Goal: Information Seeking & Learning: Learn about a topic

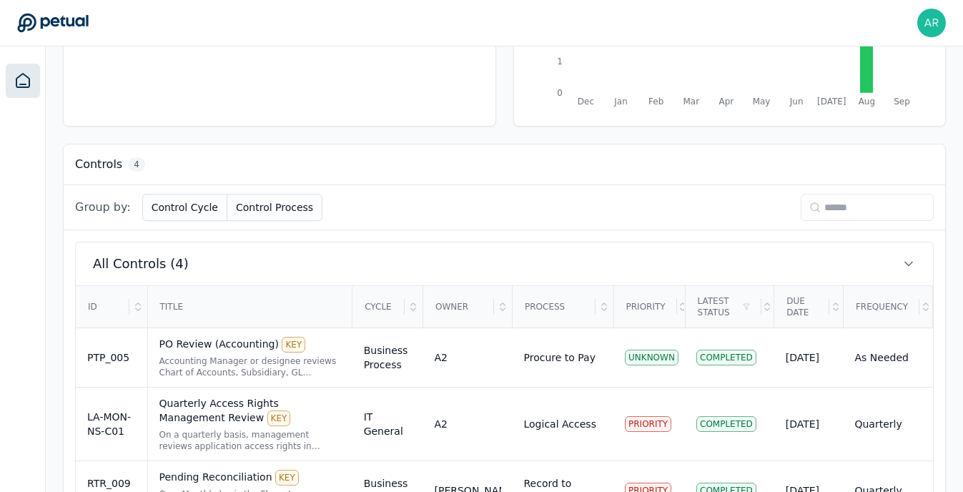
scroll to position [419, 0]
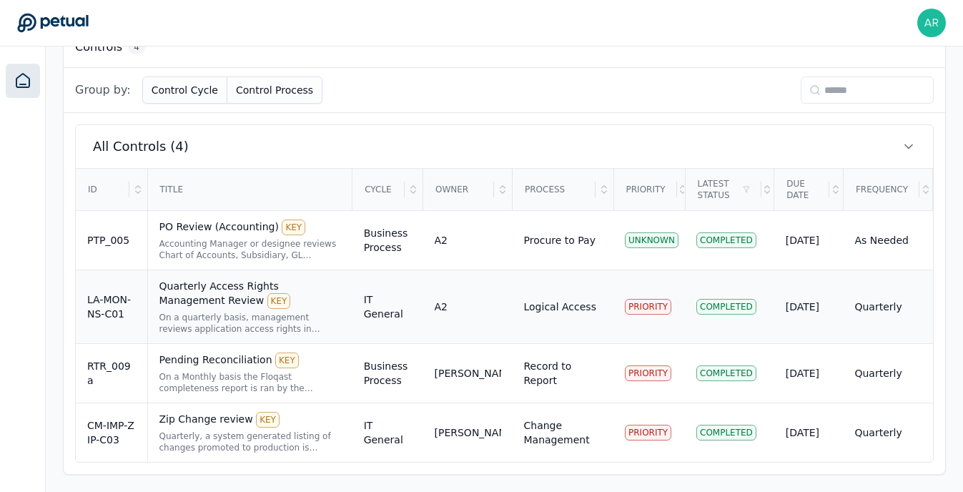
click at [231, 291] on div "Quarterly Access Rights Management Review KEY" at bounding box center [250, 294] width 182 height 30
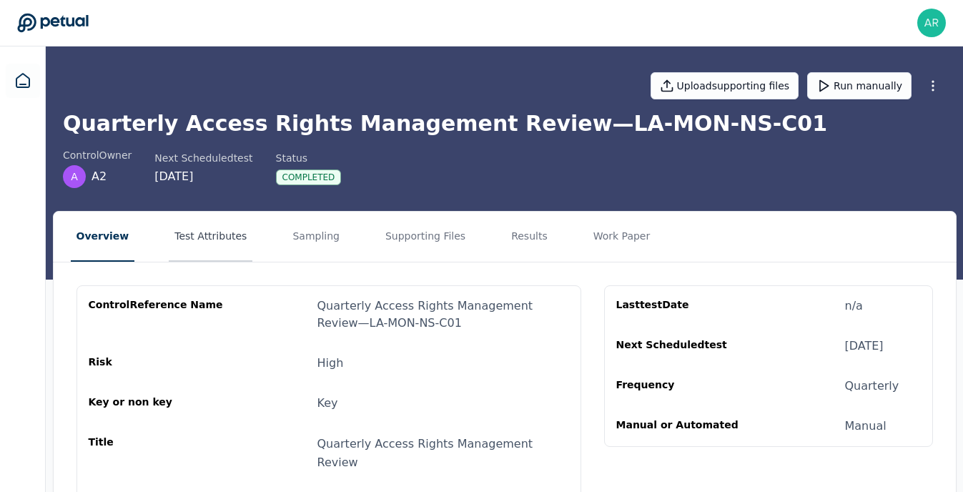
click at [199, 238] on button "Test Attributes" at bounding box center [211, 237] width 84 height 50
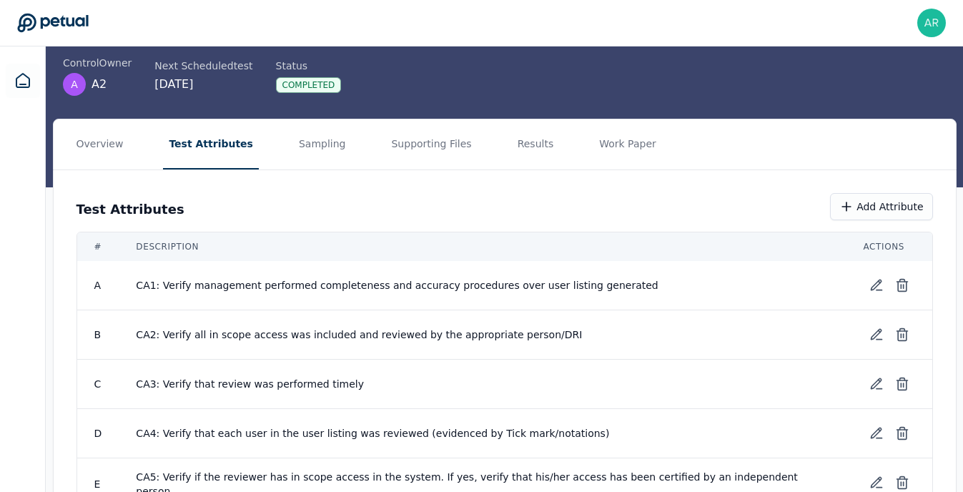
scroll to position [96, 0]
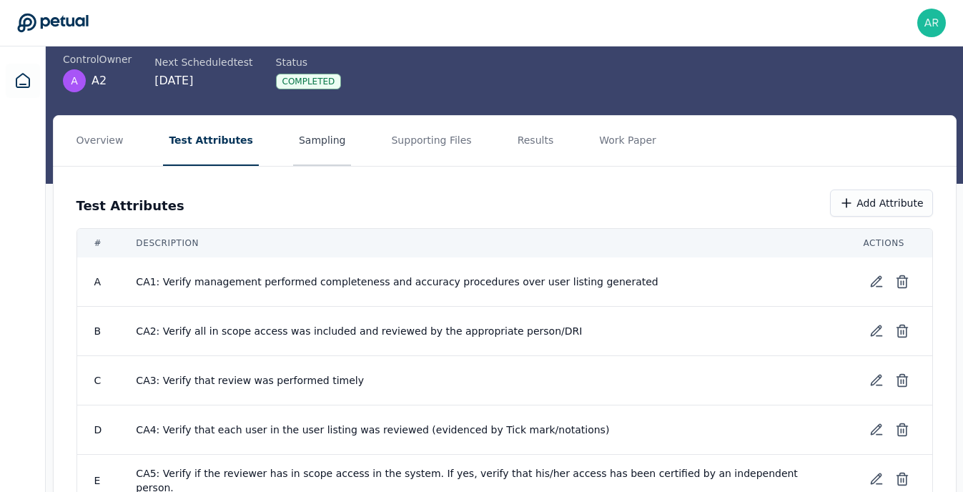
click at [307, 131] on button "Sampling" at bounding box center [322, 141] width 59 height 50
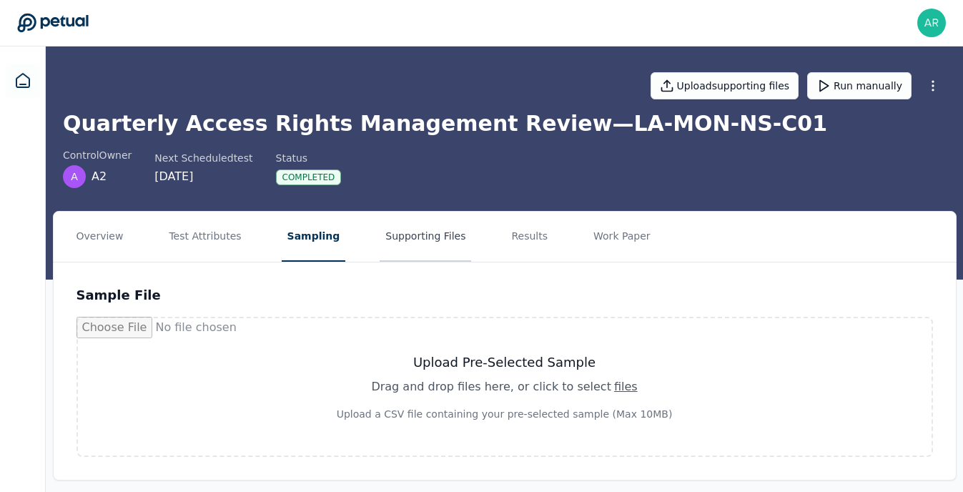
click at [379, 234] on button "Supporting Files" at bounding box center [424, 237] width 91 height 50
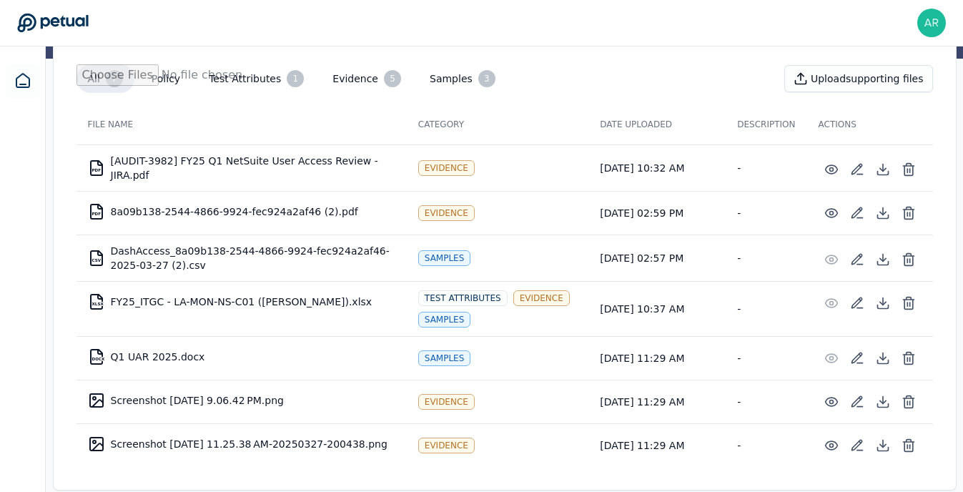
scroll to position [222, 0]
click at [234, 304] on td "XLSX FY25_ITGC - LA-MON-NS-C01 ([PERSON_NAME]).xlsx" at bounding box center [241, 300] width 330 height 34
click at [880, 295] on icon at bounding box center [882, 301] width 14 height 14
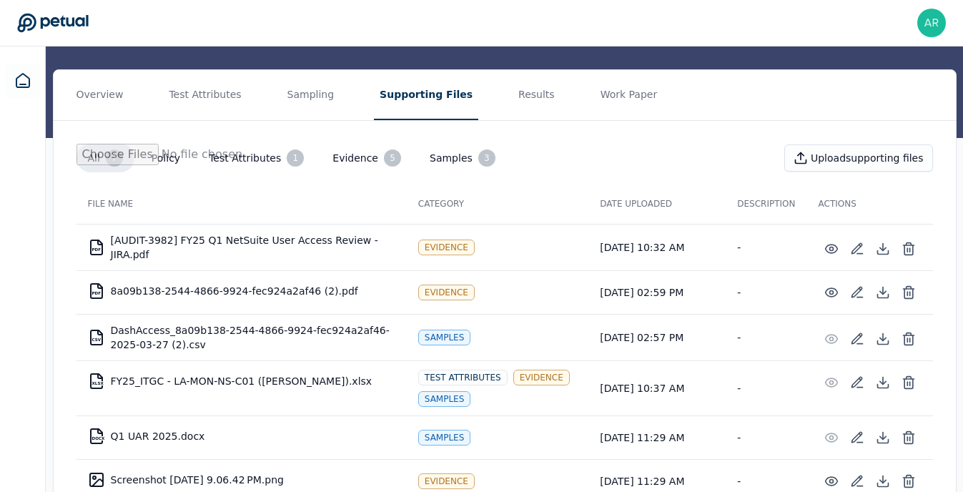
scroll to position [159, 0]
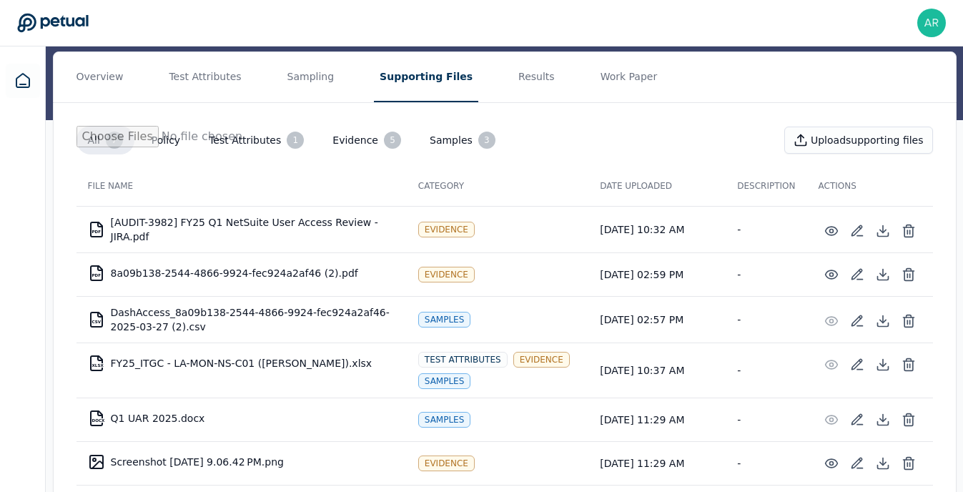
click at [260, 144] on button "Test Attributes 1" at bounding box center [256, 140] width 118 height 29
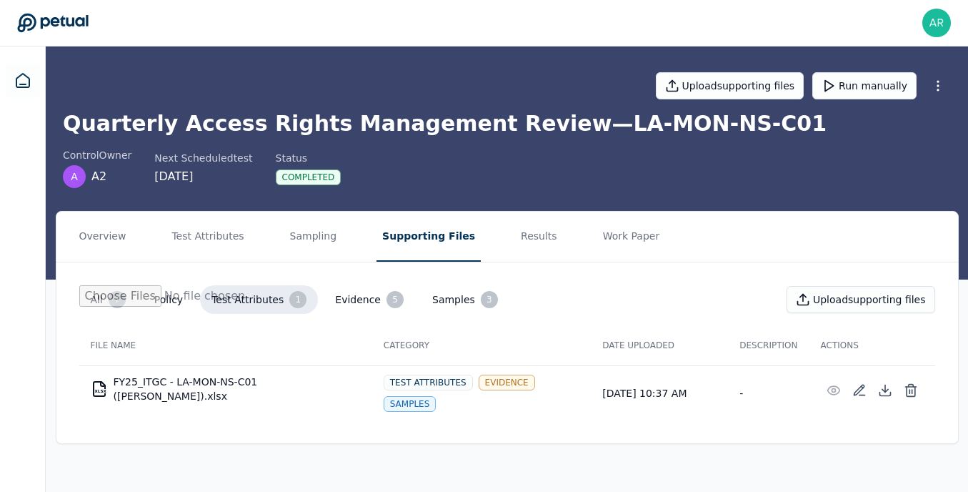
click at [369, 304] on button "Evidence 5" at bounding box center [369, 299] width 91 height 29
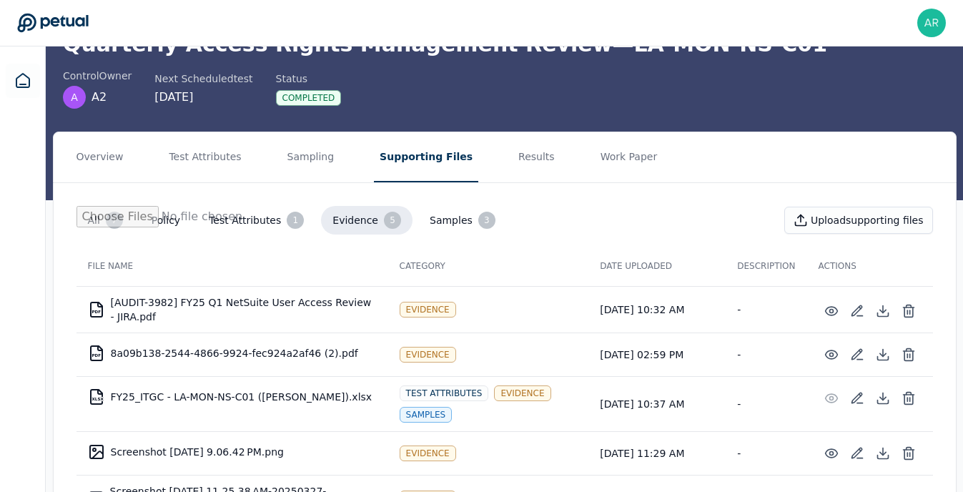
scroll to position [72, 0]
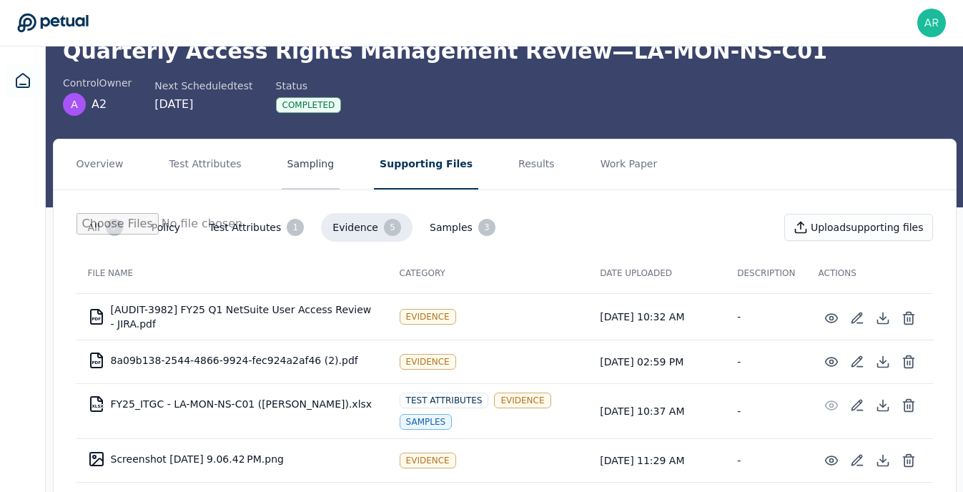
click at [292, 172] on button "Sampling" at bounding box center [311, 164] width 59 height 50
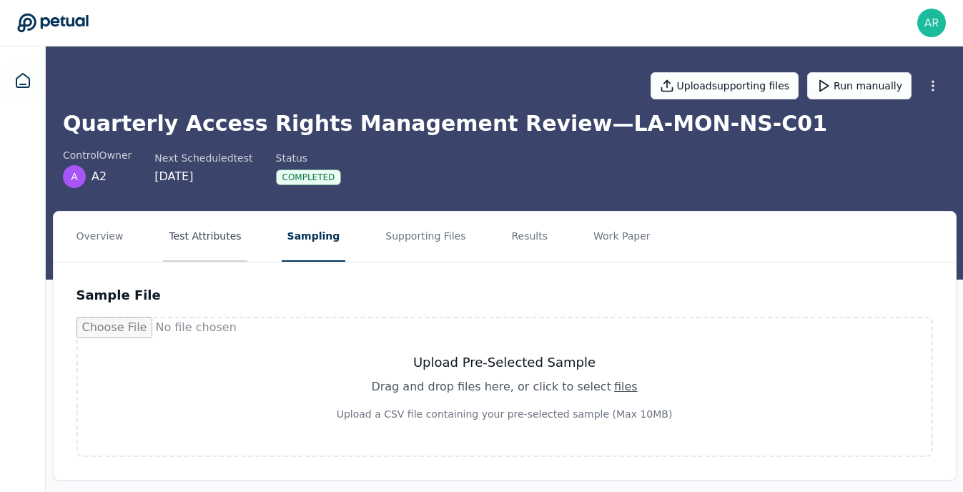
click at [199, 243] on button "Test Attributes" at bounding box center [205, 237] width 84 height 50
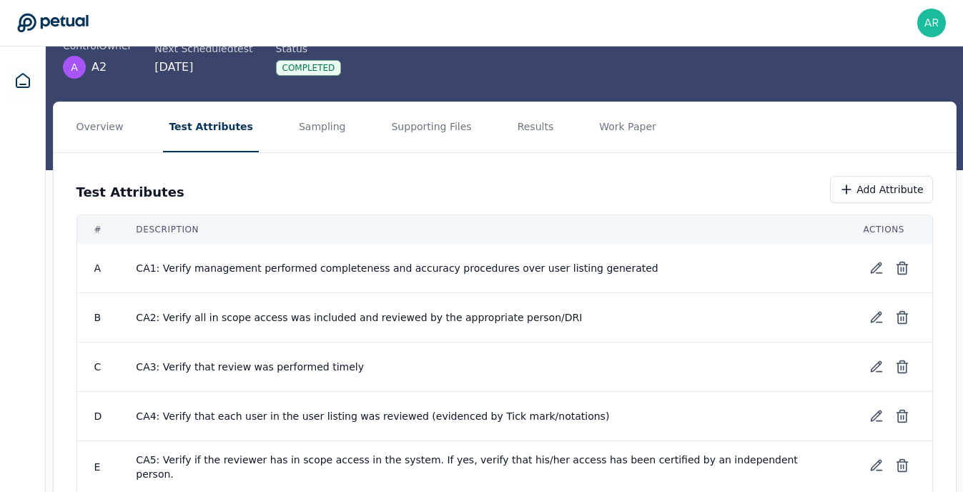
scroll to position [76, 0]
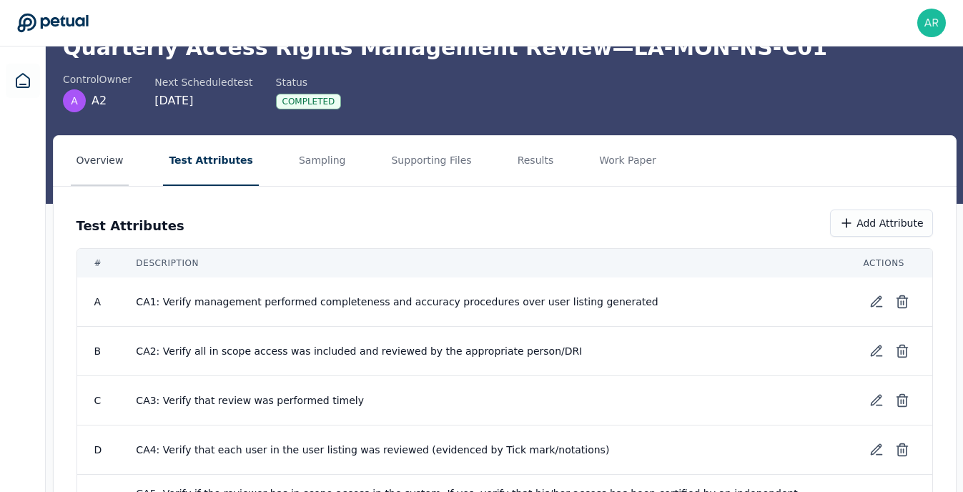
click at [109, 161] on button "Overview" at bounding box center [100, 161] width 59 height 50
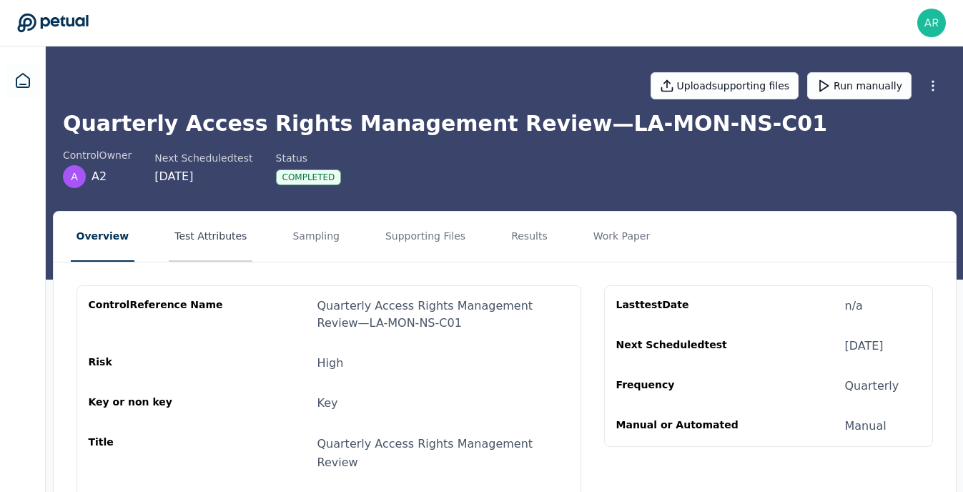
click at [213, 240] on button "Test Attributes" at bounding box center [211, 237] width 84 height 50
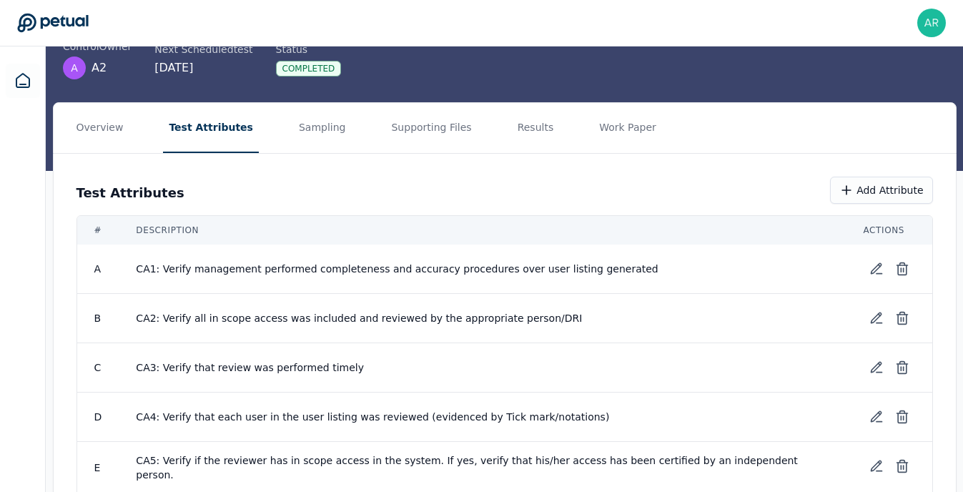
scroll to position [72, 0]
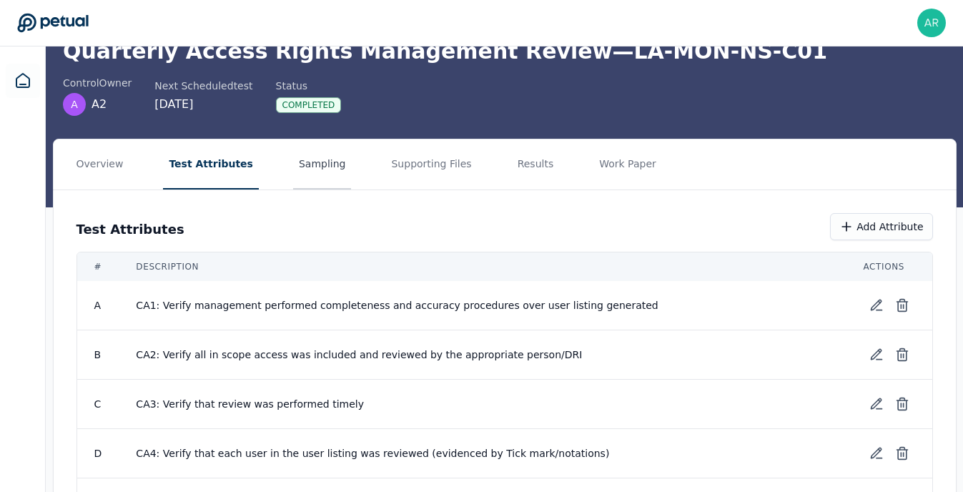
click at [327, 184] on button "Sampling" at bounding box center [322, 164] width 59 height 50
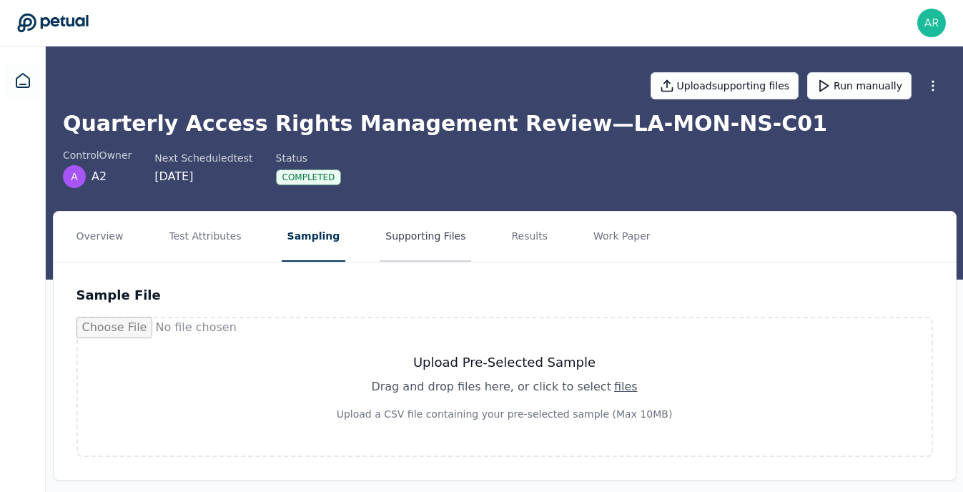
click at [428, 238] on button "Supporting Files" at bounding box center [424, 237] width 91 height 50
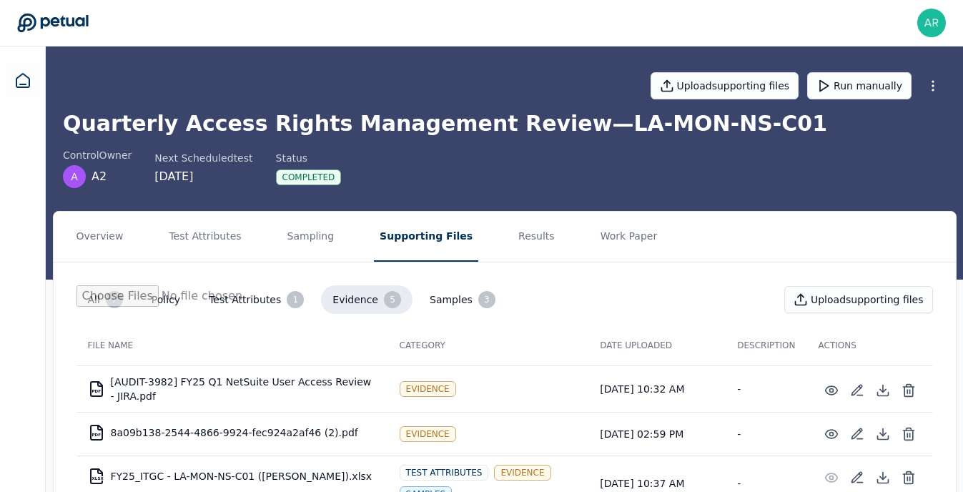
click at [513, 263] on div "All 7 Policy Test Attributes 1 Evidence 5 Samples 3 Upload supporting files Fil…" at bounding box center [505, 442] width 902 height 361
click at [520, 252] on button "Results" at bounding box center [536, 237] width 48 height 50
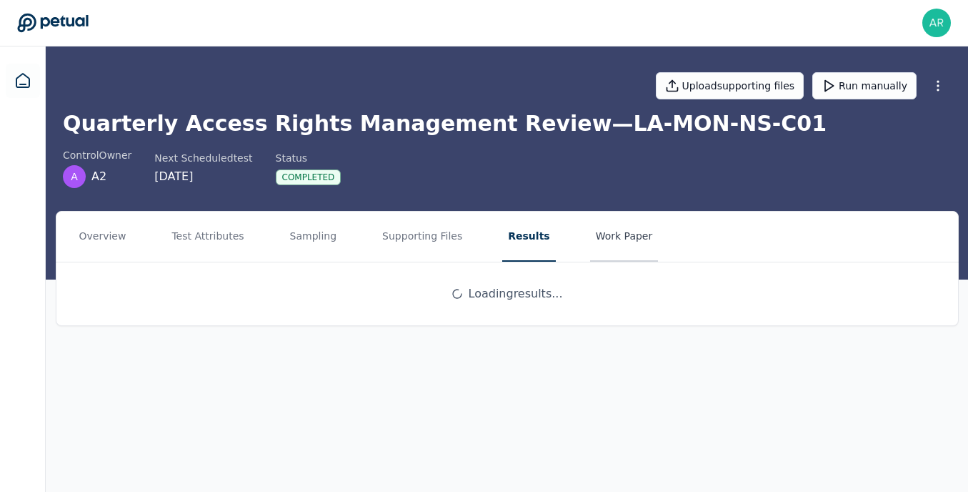
click at [611, 252] on button "Work Paper" at bounding box center [624, 237] width 69 height 50
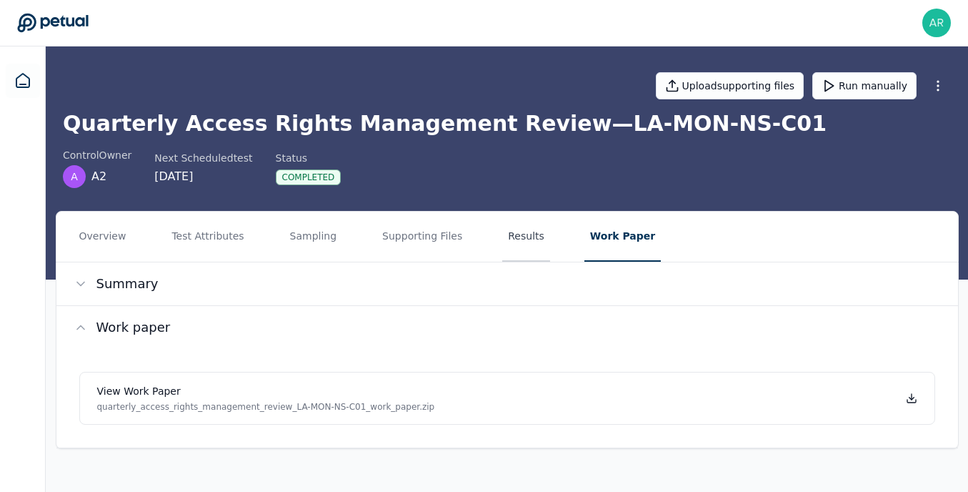
click at [527, 256] on button "Results" at bounding box center [526, 237] width 48 height 50
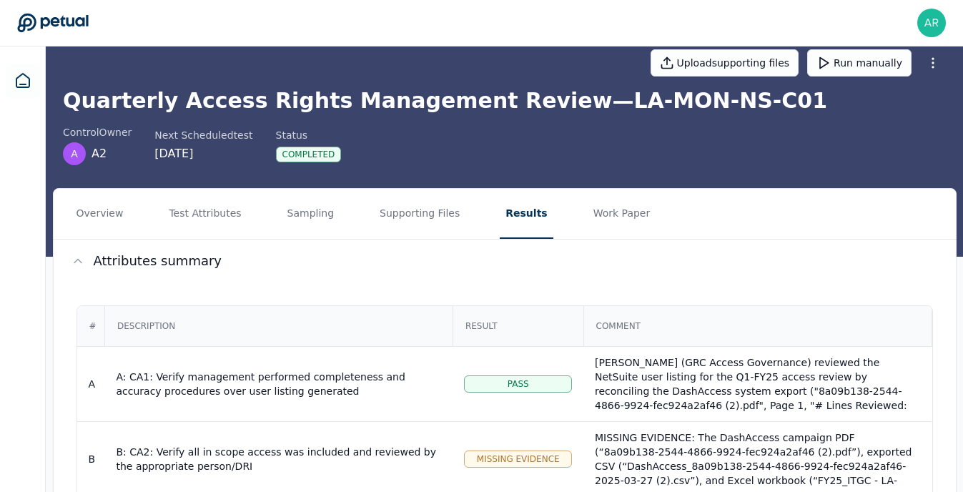
scroll to position [19, 0]
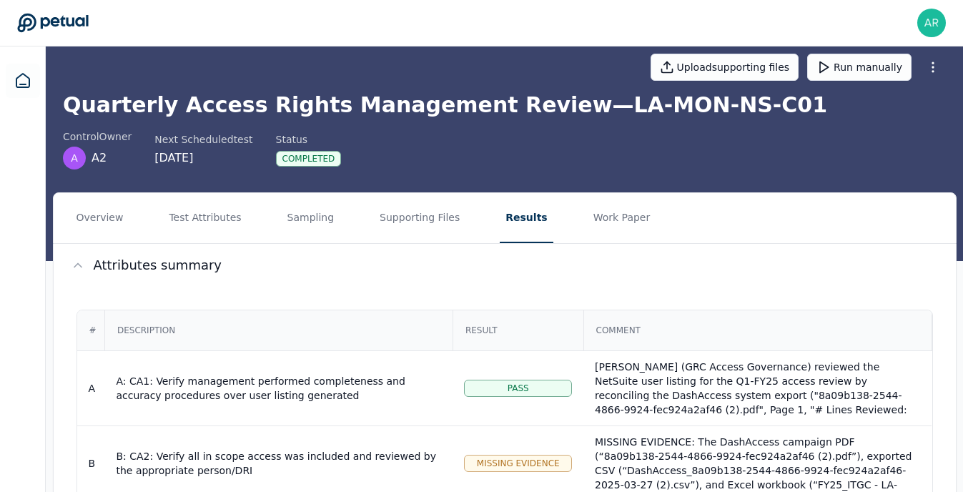
click at [581, 39] on header "[PERSON_NAME] Ravi [EMAIL_ADDRESS][PERSON_NAME][DOMAIN_NAME] Sign out" at bounding box center [481, 23] width 963 height 46
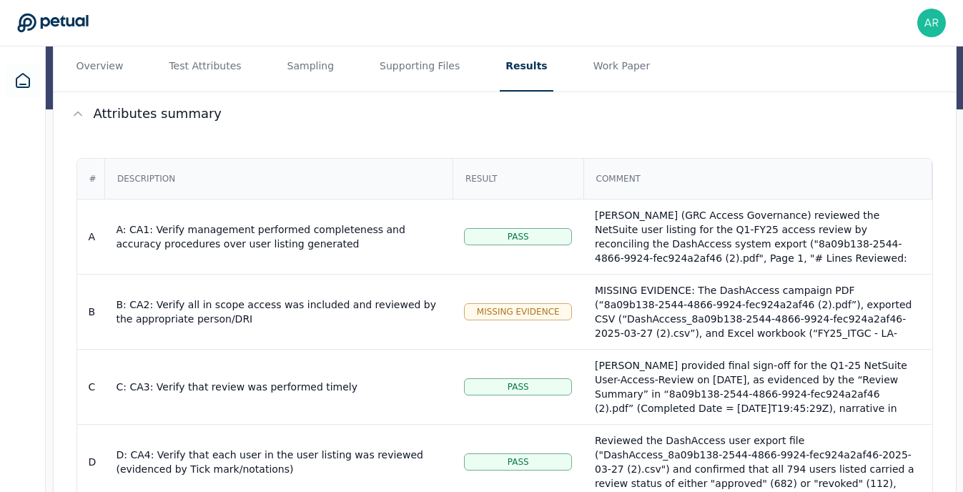
scroll to position [125, 0]
